Goal: Task Accomplishment & Management: Manage account settings

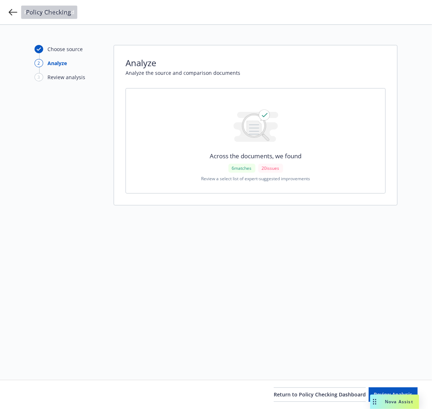
click at [13, 17] on div "Policy Checking" at bounding box center [216, 12] width 432 height 24
click at [10, 11] on icon at bounding box center [13, 12] width 9 height 6
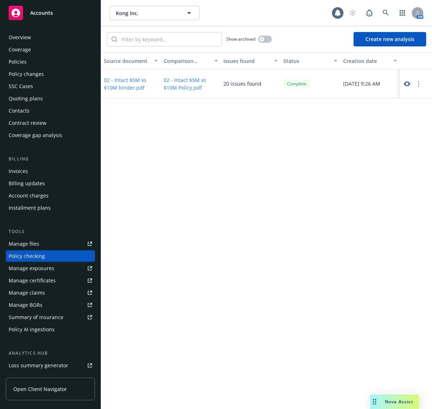
click at [45, 36] on div "Overview" at bounding box center [50, 38] width 83 height 12
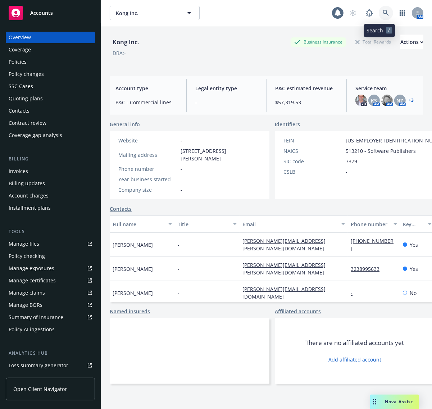
click at [383, 14] on icon at bounding box center [386, 13] width 6 height 6
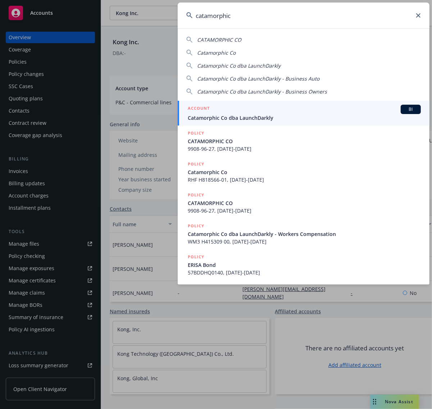
type input "catamorphic"
click at [268, 110] on div "ACCOUNT BI" at bounding box center [304, 109] width 233 height 9
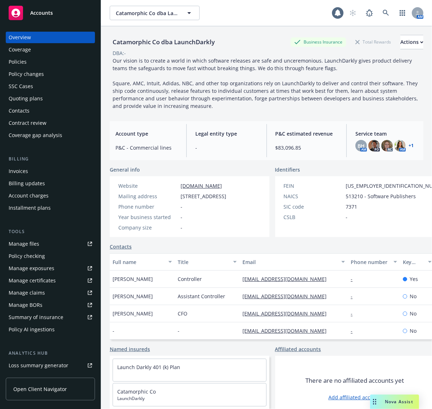
click at [33, 60] on div "Policies" at bounding box center [50, 62] width 83 height 12
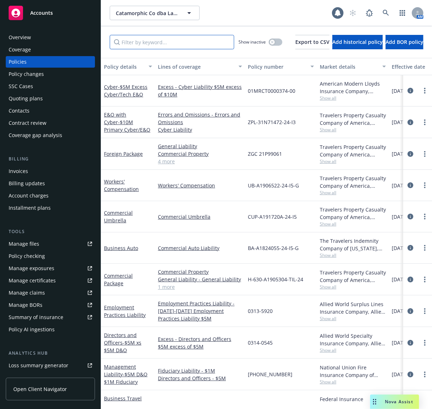
click at [141, 40] on input "Filter by keyword..." at bounding box center [172, 42] width 125 height 14
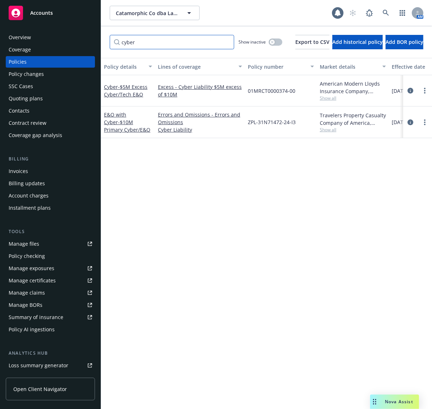
type input "cyber"
click at [176, 175] on div "Policy details Lines of coverage Policy number Market details Effective date Ex…" at bounding box center [266, 230] width 331 height 345
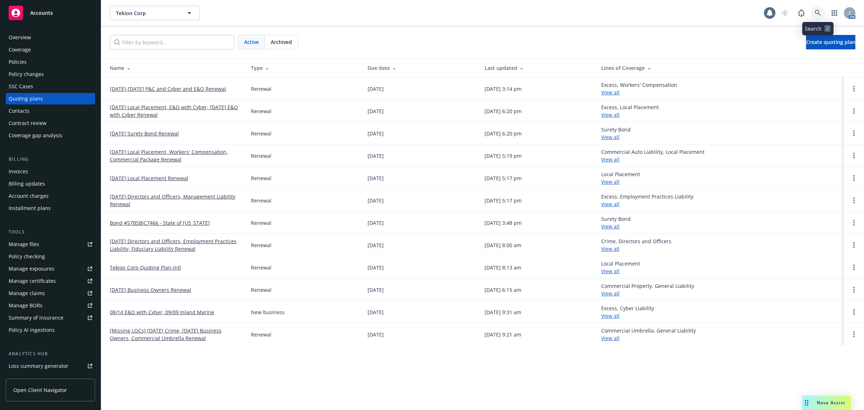
click at [814, 12] on link at bounding box center [818, 13] width 14 height 14
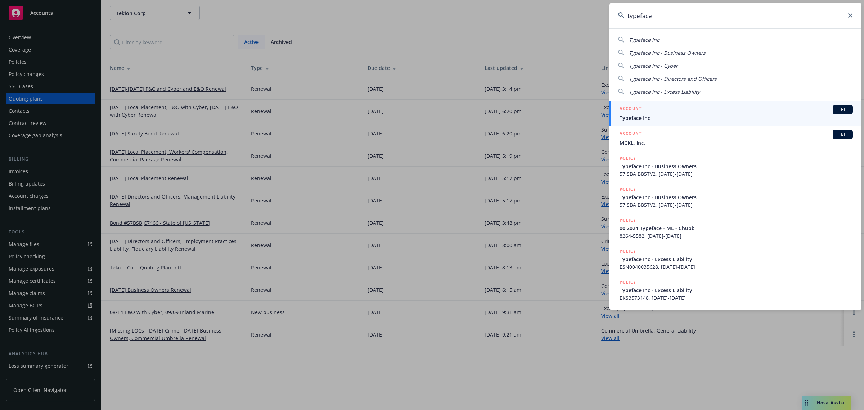
type input "typeface"
click at [686, 110] on div "ACCOUNT BI" at bounding box center [735, 109] width 233 height 9
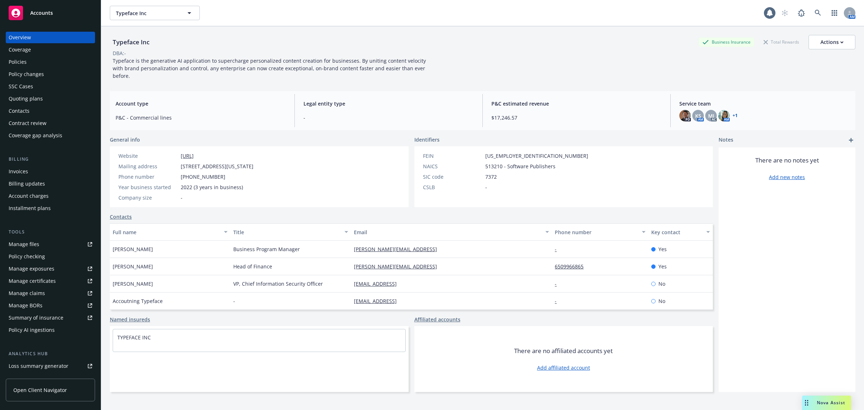
click at [60, 60] on div "Policies" at bounding box center [50, 62] width 83 height 12
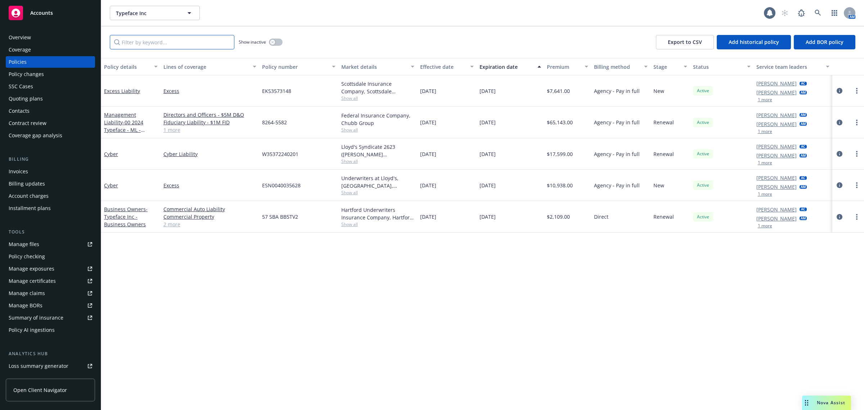
click at [148, 42] on input "Filter by keyword..." at bounding box center [172, 42] width 125 height 14
click at [51, 40] on div "Overview" at bounding box center [50, 38] width 83 height 12
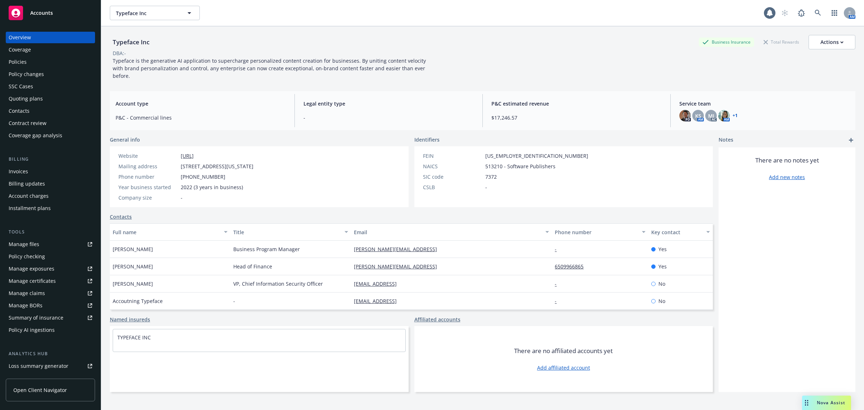
click at [732, 113] on link "+ 1" at bounding box center [734, 115] width 5 height 4
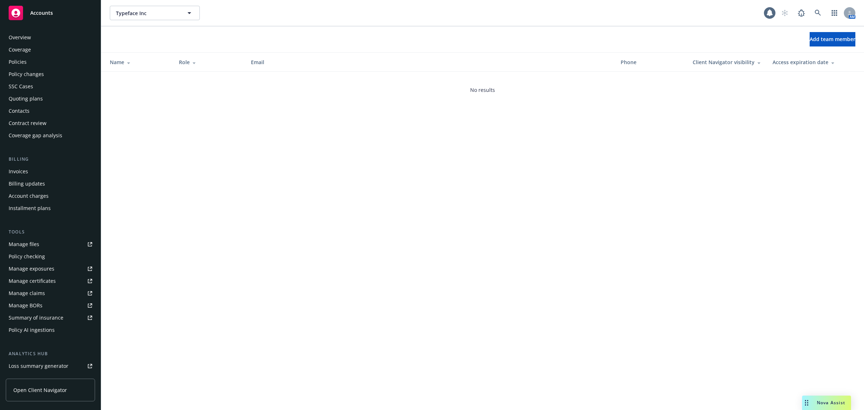
scroll to position [83, 0]
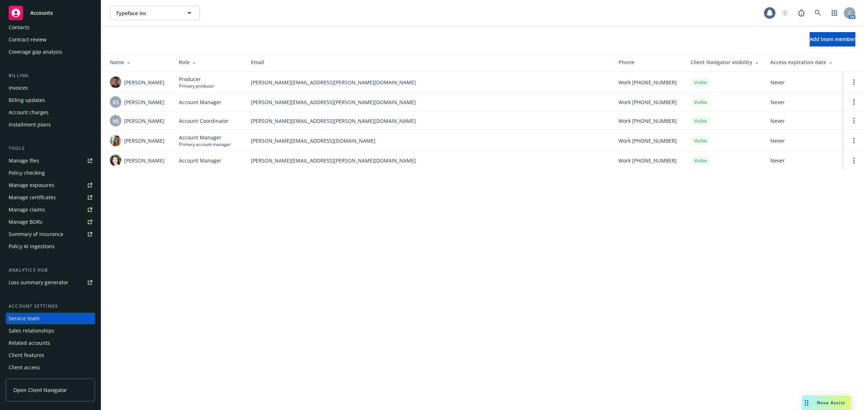
click at [177, 240] on div "Typeface Inc Typeface Inc 1 AM Add team member Name Role Email Phone Client Nav…" at bounding box center [482, 205] width 763 height 410
click at [290, 280] on div "Typeface Inc Typeface Inc 1 AM Add team member Name Role Email Phone Client Nav…" at bounding box center [482, 205] width 763 height 410
click at [819, 13] on icon at bounding box center [817, 13] width 6 height 6
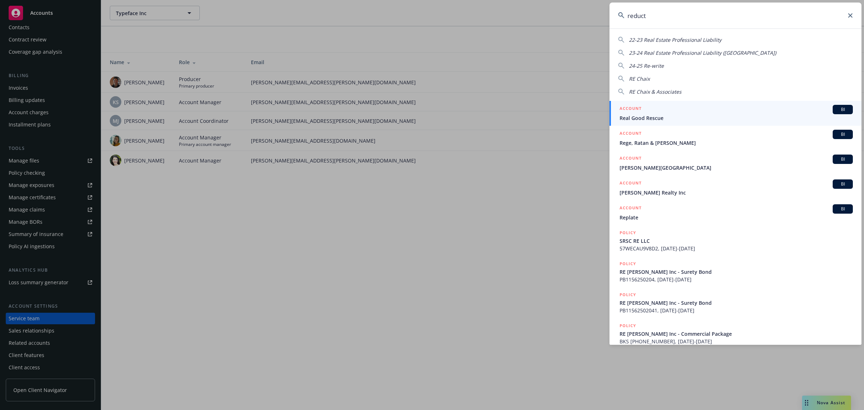
type input "reducto"
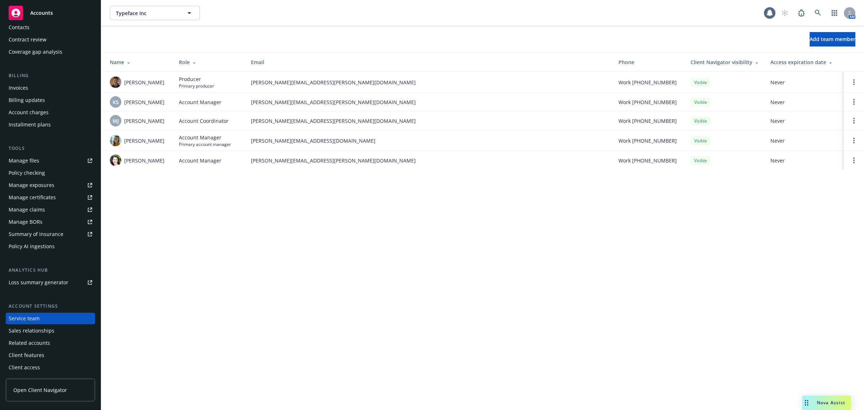
drag, startPoint x: 391, startPoint y: 127, endPoint x: 391, endPoint y: 132, distance: 5.8
click at [391, 128] on td "michael.jose@newfront.com" at bounding box center [428, 120] width 367 height 19
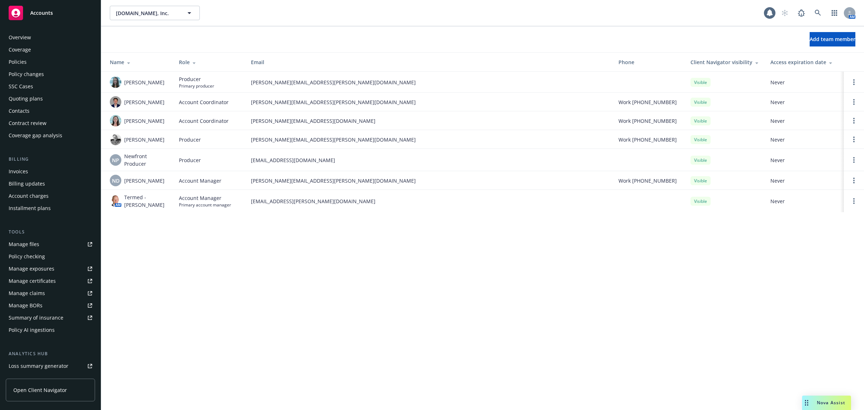
scroll to position [83, 0]
